Goal: Download file/media

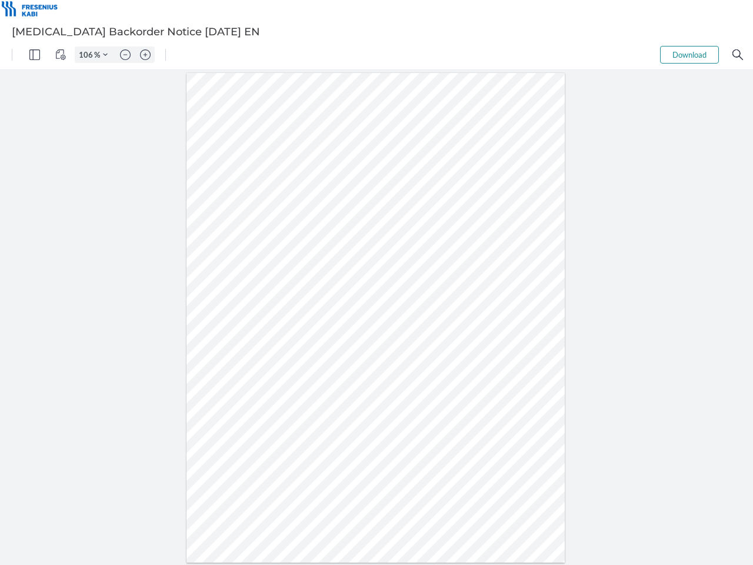
click at [35, 55] on img "Panel" at bounding box center [34, 54] width 11 height 11
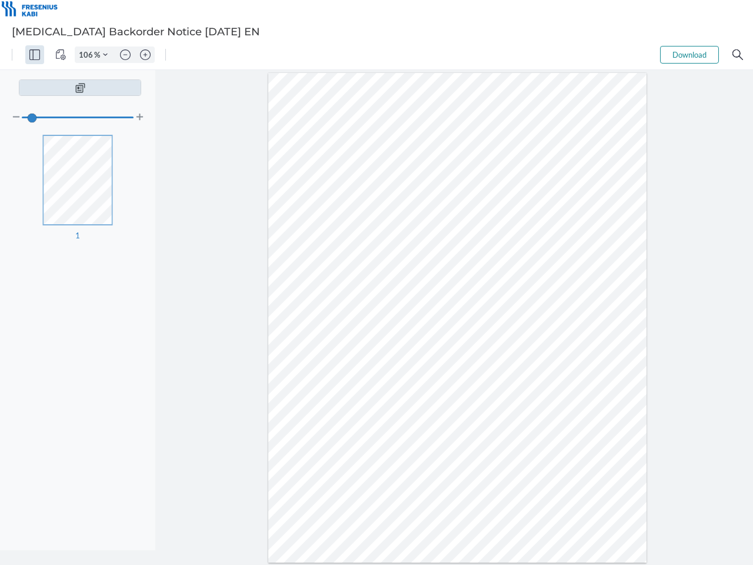
click at [61, 55] on img "View Controls" at bounding box center [60, 54] width 11 height 11
click at [88, 55] on input "106" at bounding box center [84, 54] width 19 height 11
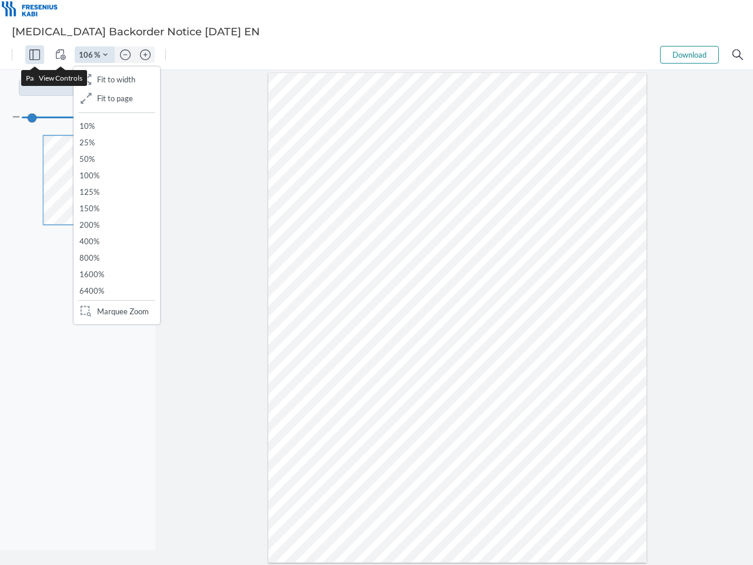
click at [105, 55] on img "Zoom Controls" at bounding box center [105, 54] width 5 height 5
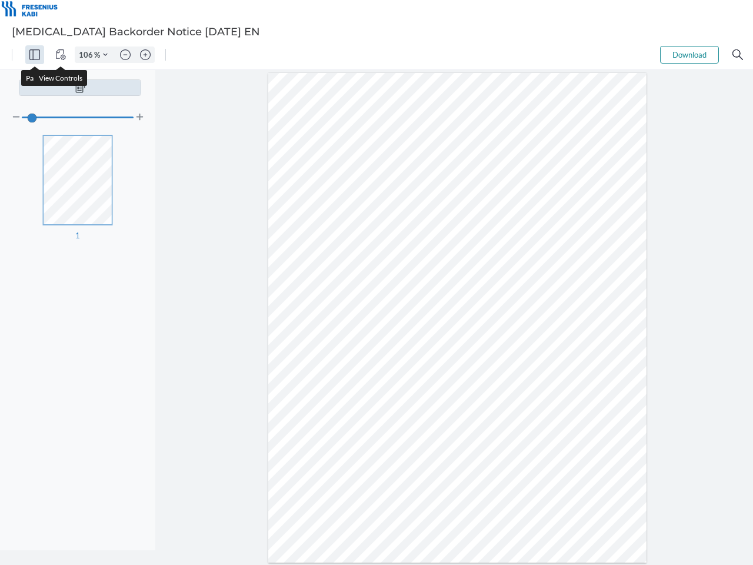
click at [125, 55] on img "Zoom out" at bounding box center [125, 54] width 11 height 11
click at [145, 55] on img "Zoom in" at bounding box center [145, 54] width 11 height 11
type input "106"
click at [689, 55] on button "Download" at bounding box center [689, 55] width 59 height 18
click at [738, 55] on img "Search" at bounding box center [737, 54] width 11 height 11
